Goal: Navigation & Orientation: Find specific page/section

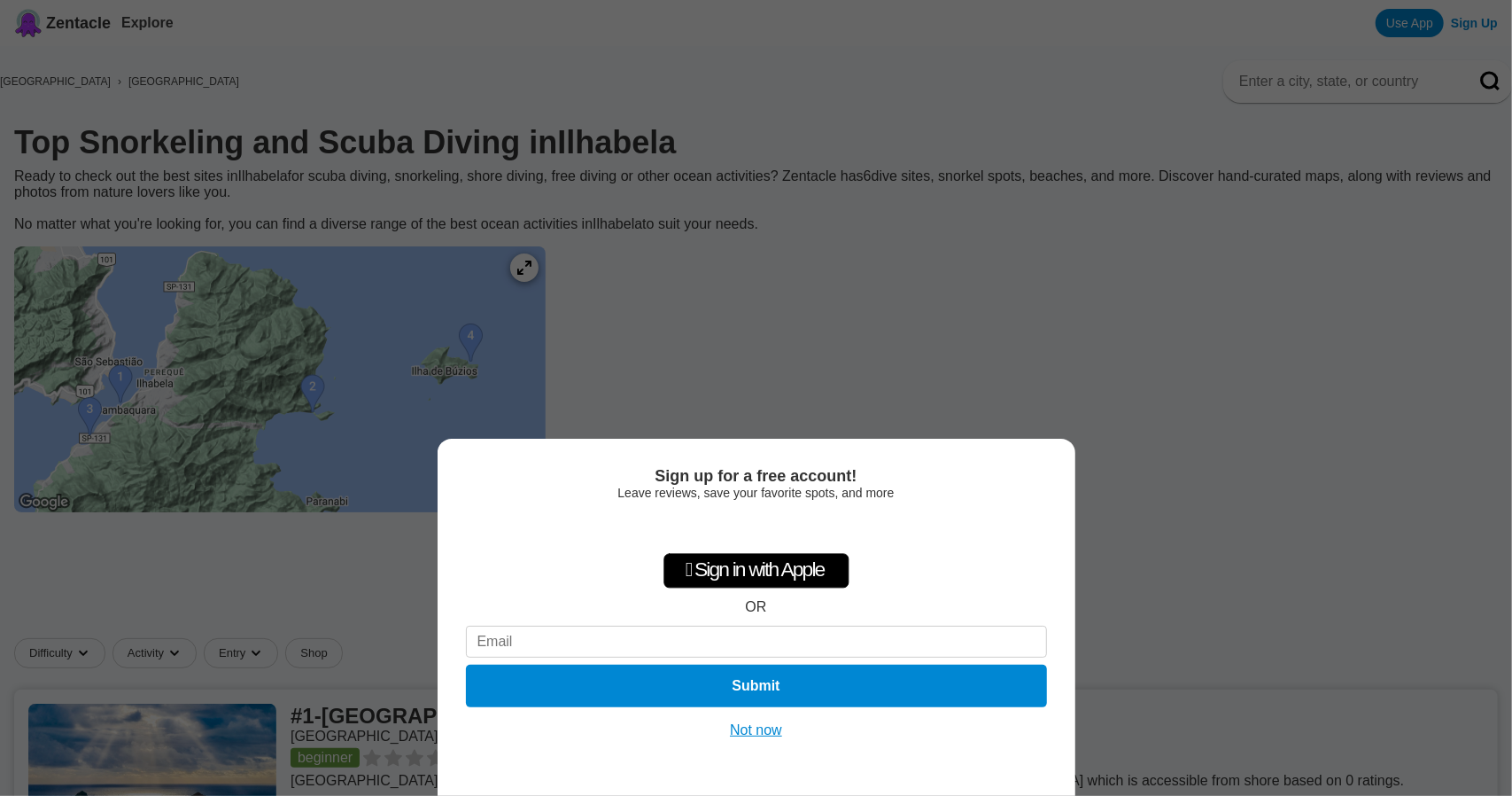
click at [761, 733] on button "Not now" at bounding box center [756, 730] width 63 height 18
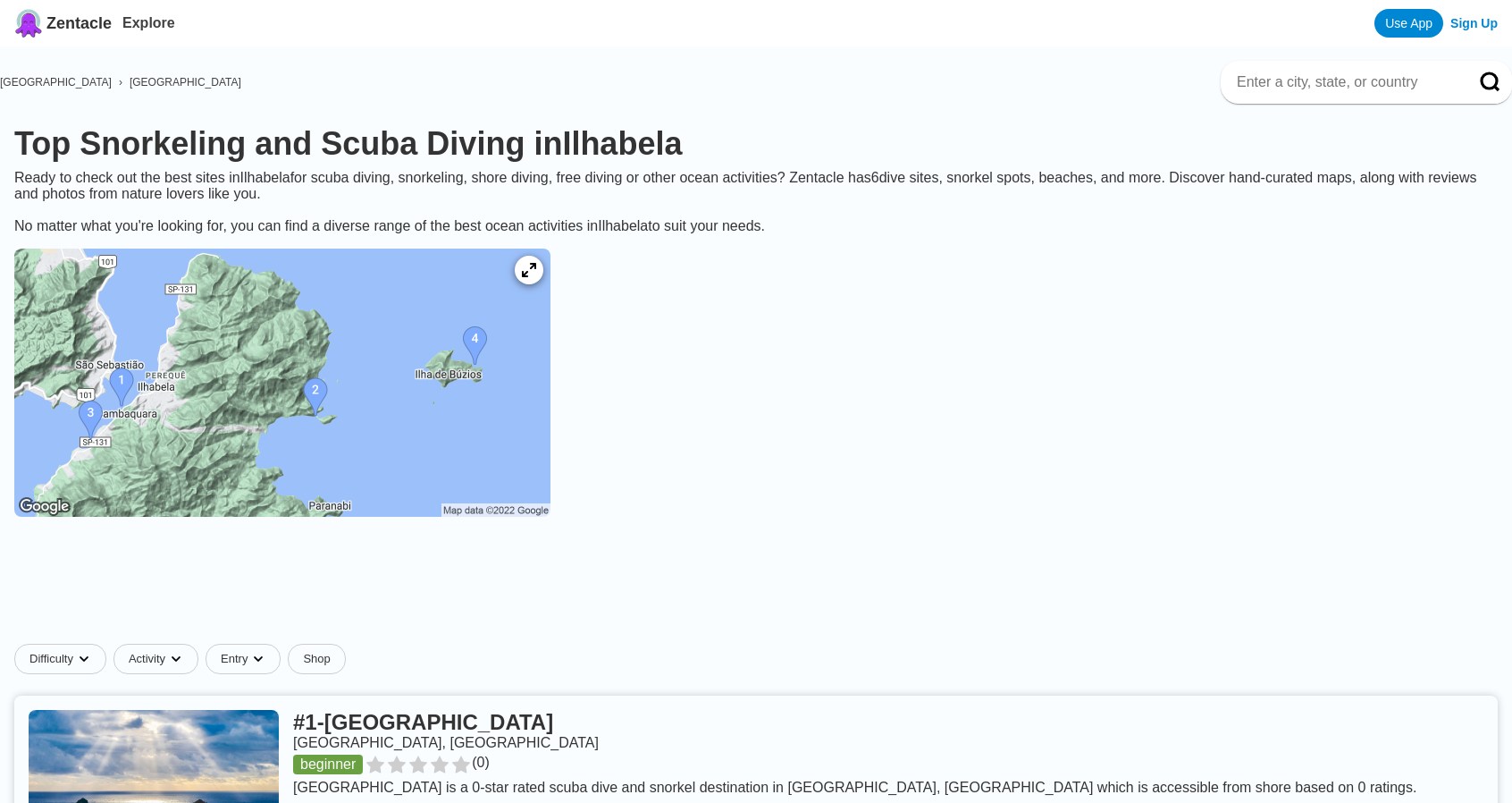
click at [320, 424] on img at bounding box center [283, 382] width 536 height 268
